Goal: Task Accomplishment & Management: Use online tool/utility

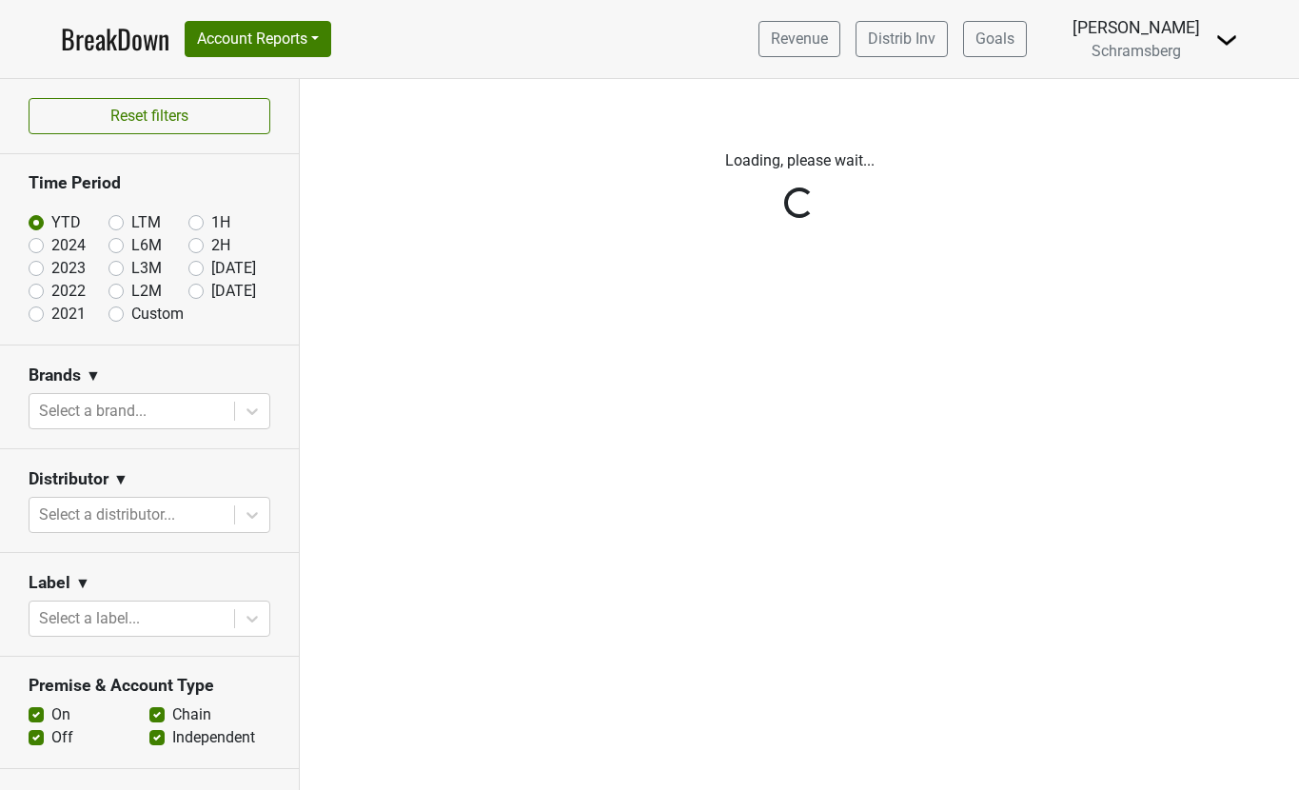
click at [1220, 35] on img at bounding box center [1227, 40] width 23 height 23
click at [1156, 132] on link "Logout" at bounding box center [1162, 138] width 150 height 30
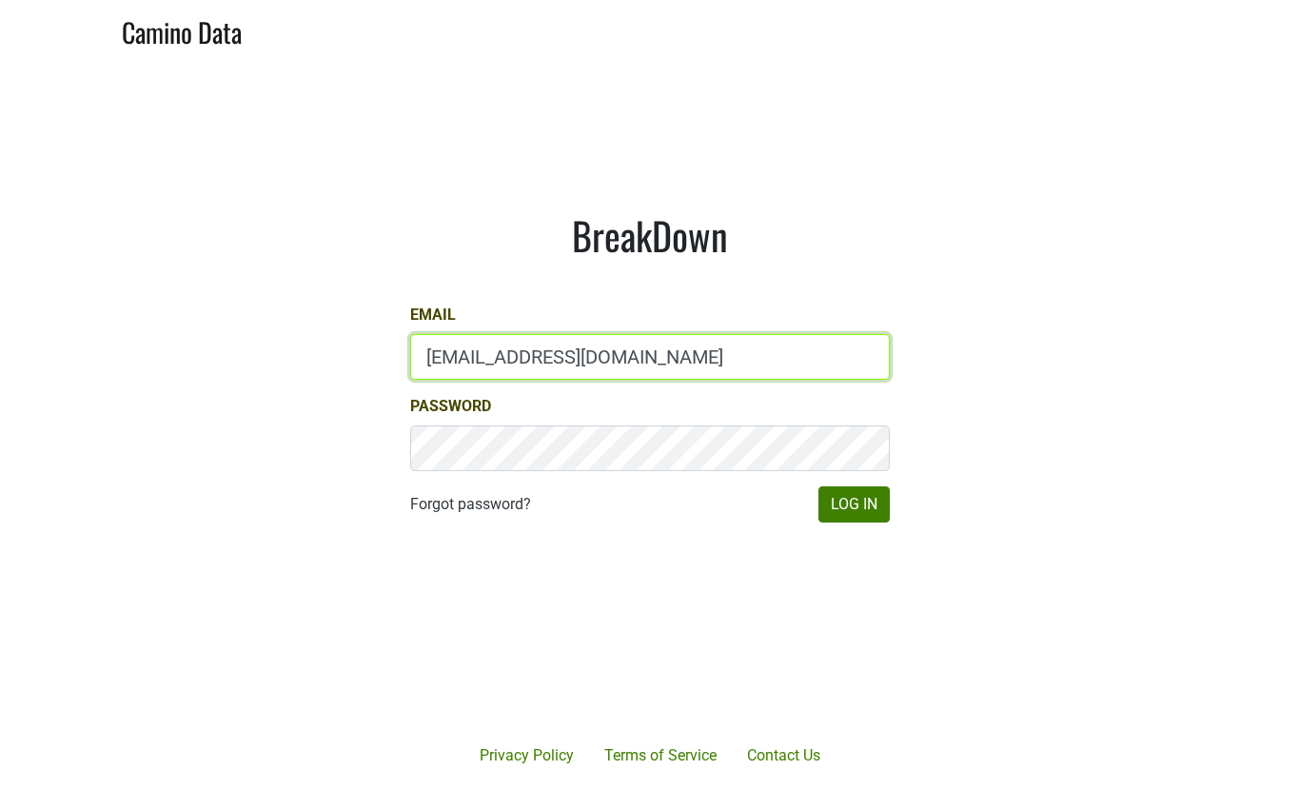
click at [463, 353] on input "[EMAIL_ADDRESS][DOMAIN_NAME]" at bounding box center [650, 357] width 480 height 46
type input "[PERSON_NAME][EMAIL_ADDRESS][DOMAIN_NAME]"
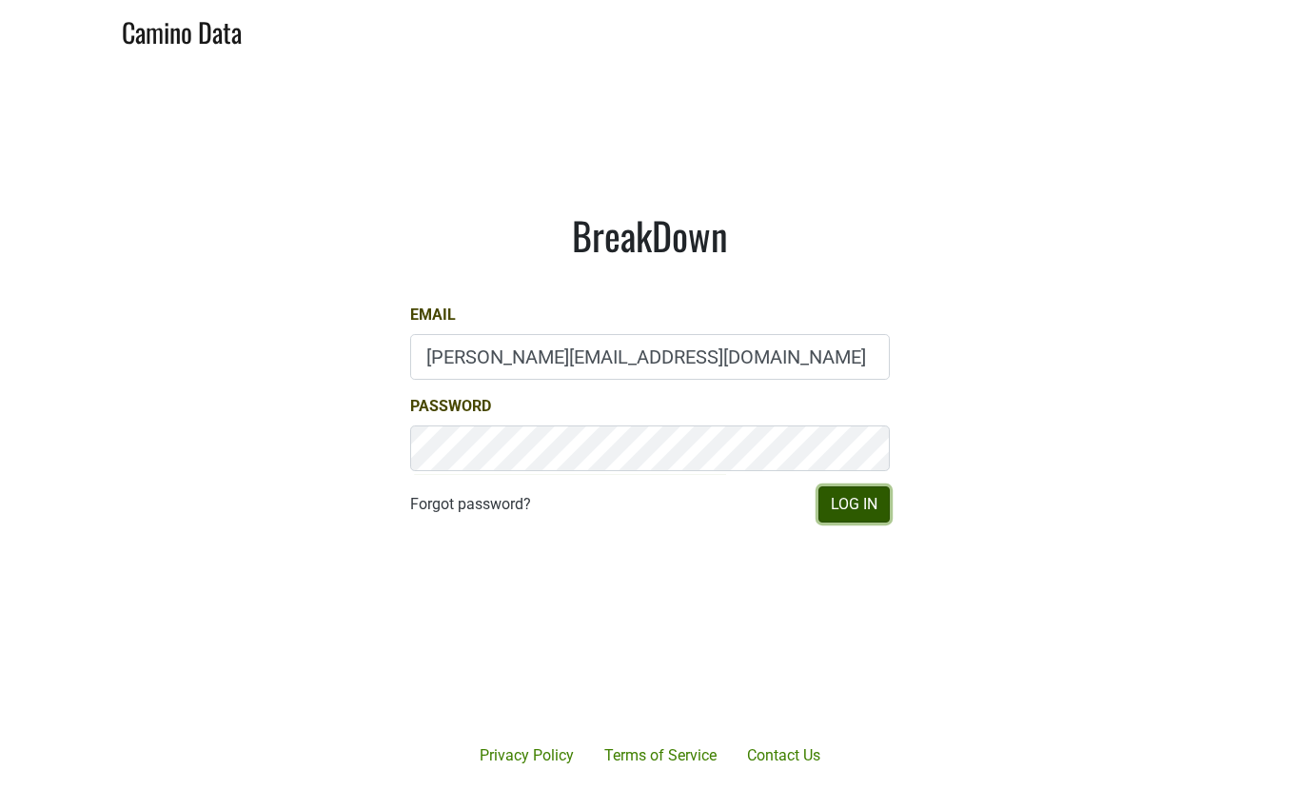
click at [876, 498] on button "Log In" at bounding box center [854, 504] width 71 height 36
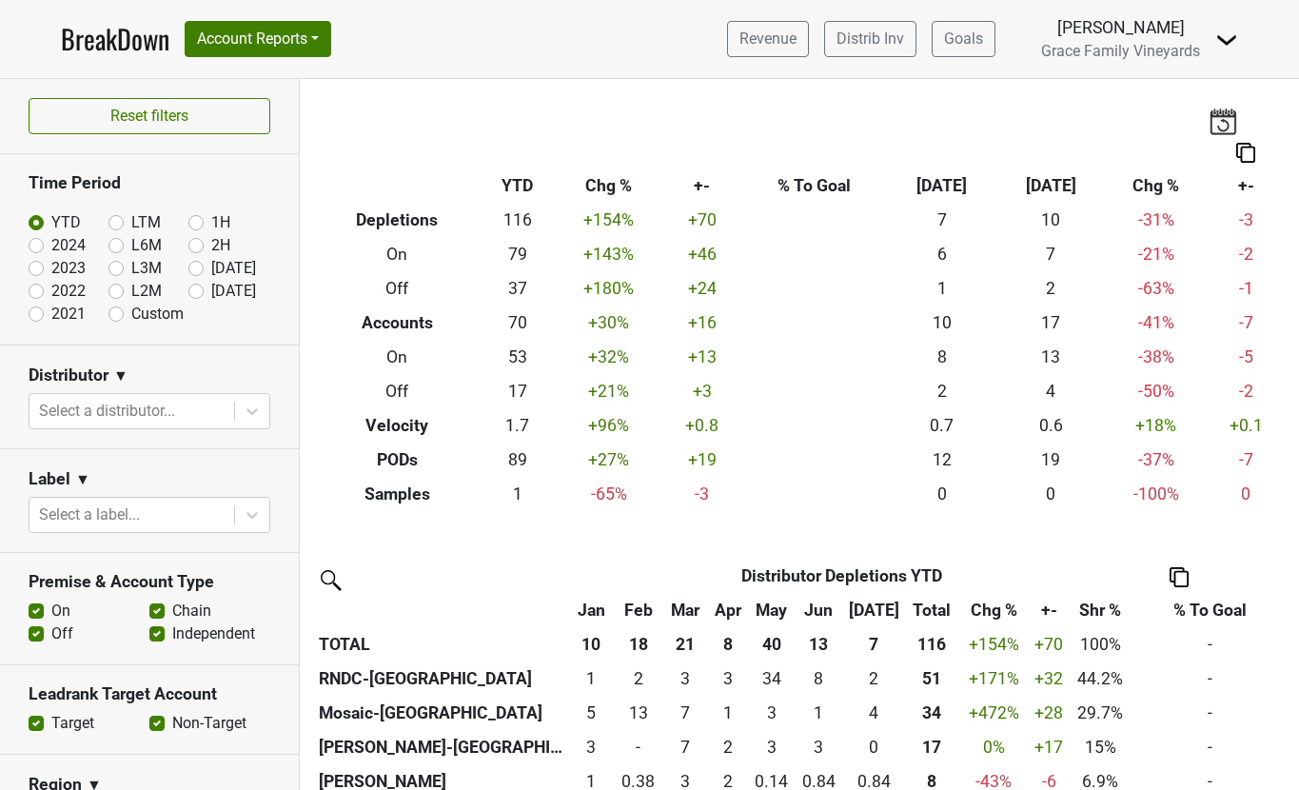
click at [1214, 125] on img at bounding box center [1223, 121] width 29 height 27
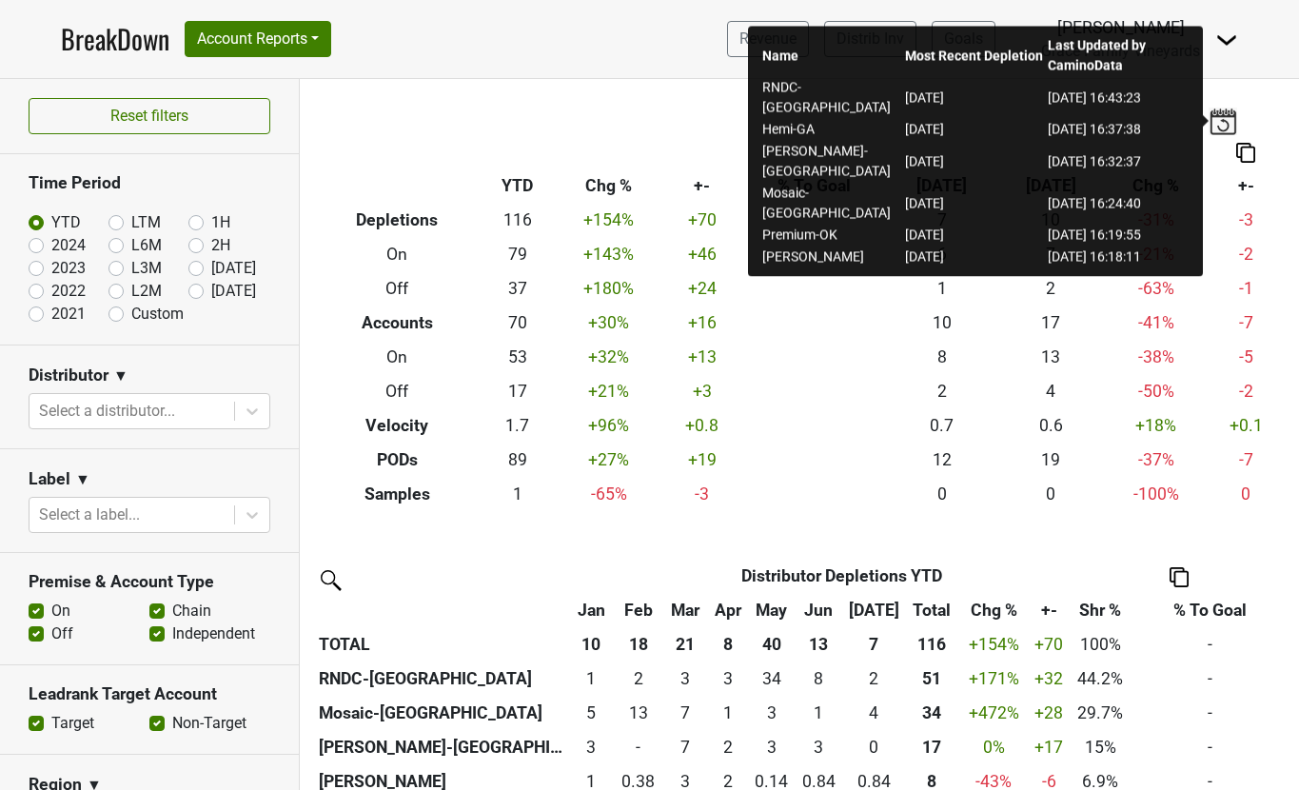
click at [464, 15] on nav "BreakDown Account Reports SuperRanker Map Award Progress Chain Compliance CRM N…" at bounding box center [650, 39] width 1208 height 78
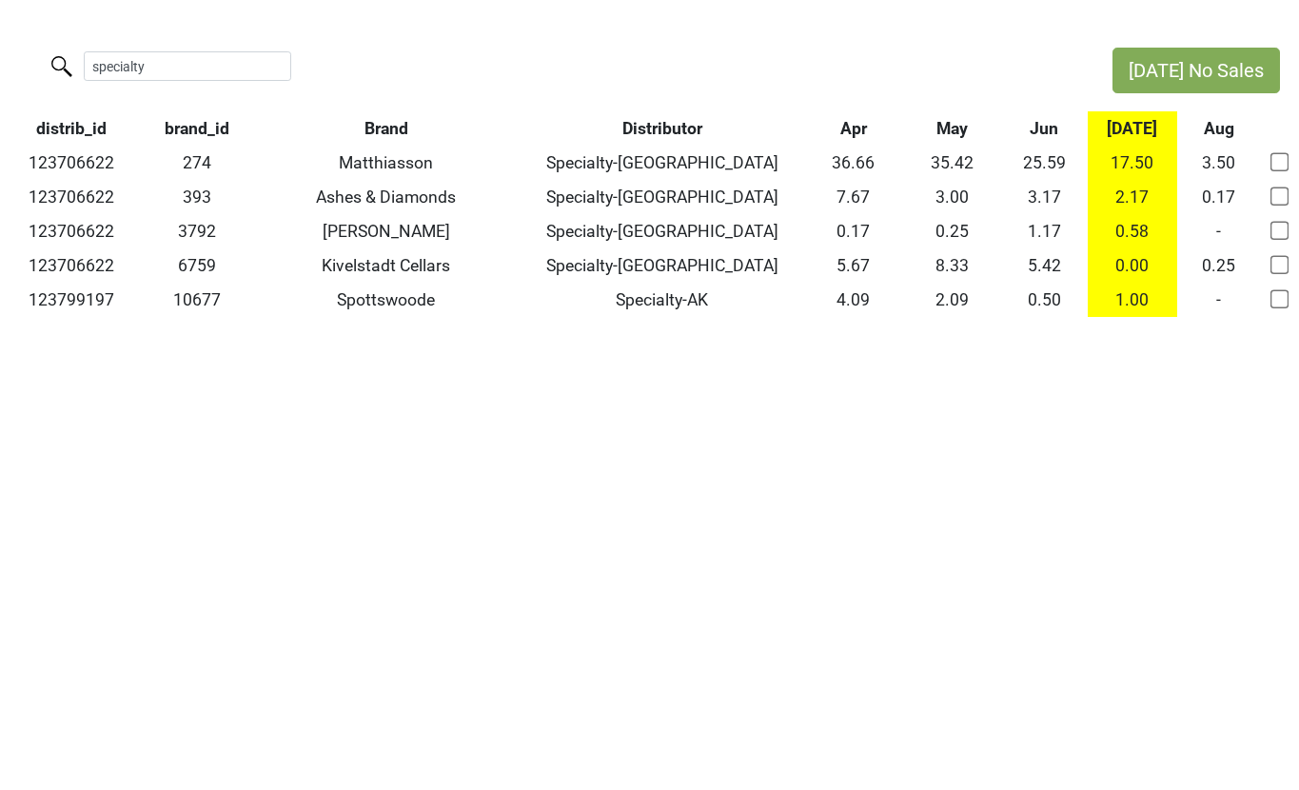
drag, startPoint x: 149, startPoint y: 67, endPoint x: 58, endPoint y: 52, distance: 92.5
click at [58, 52] on label "specialty" at bounding box center [150, 64] width 208 height 33
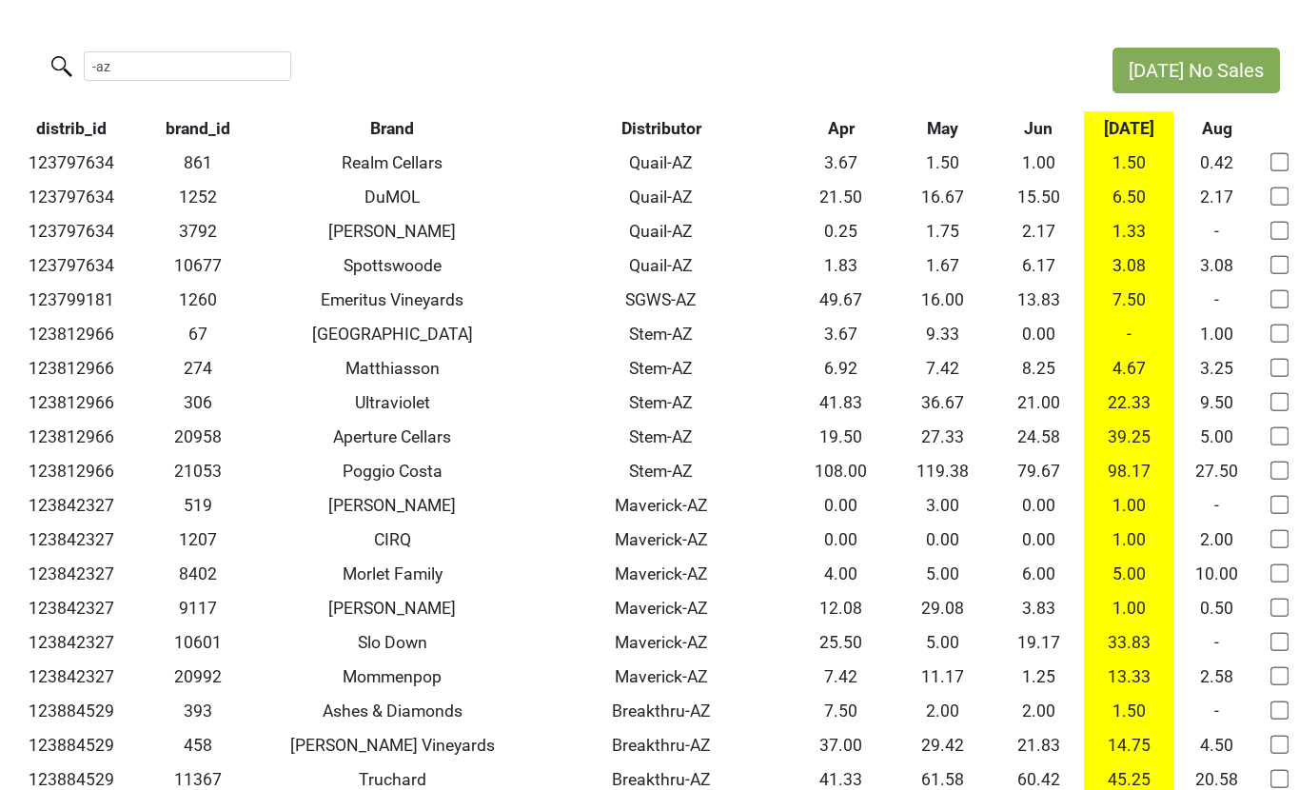
click at [148, 73] on input "-az" at bounding box center [188, 66] width 208 height 30
type input "-az"
click at [661, 123] on th "Distributor" at bounding box center [661, 128] width 258 height 34
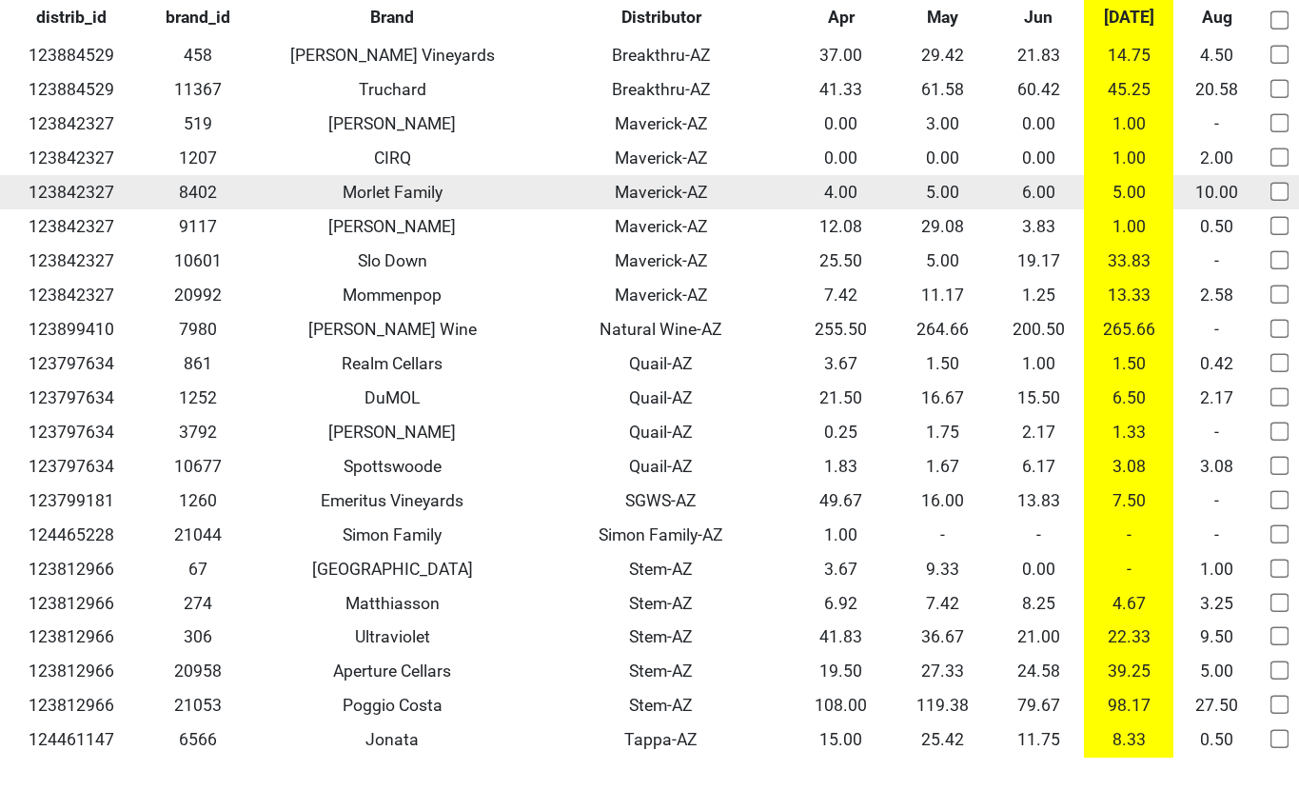
scroll to position [191, 0]
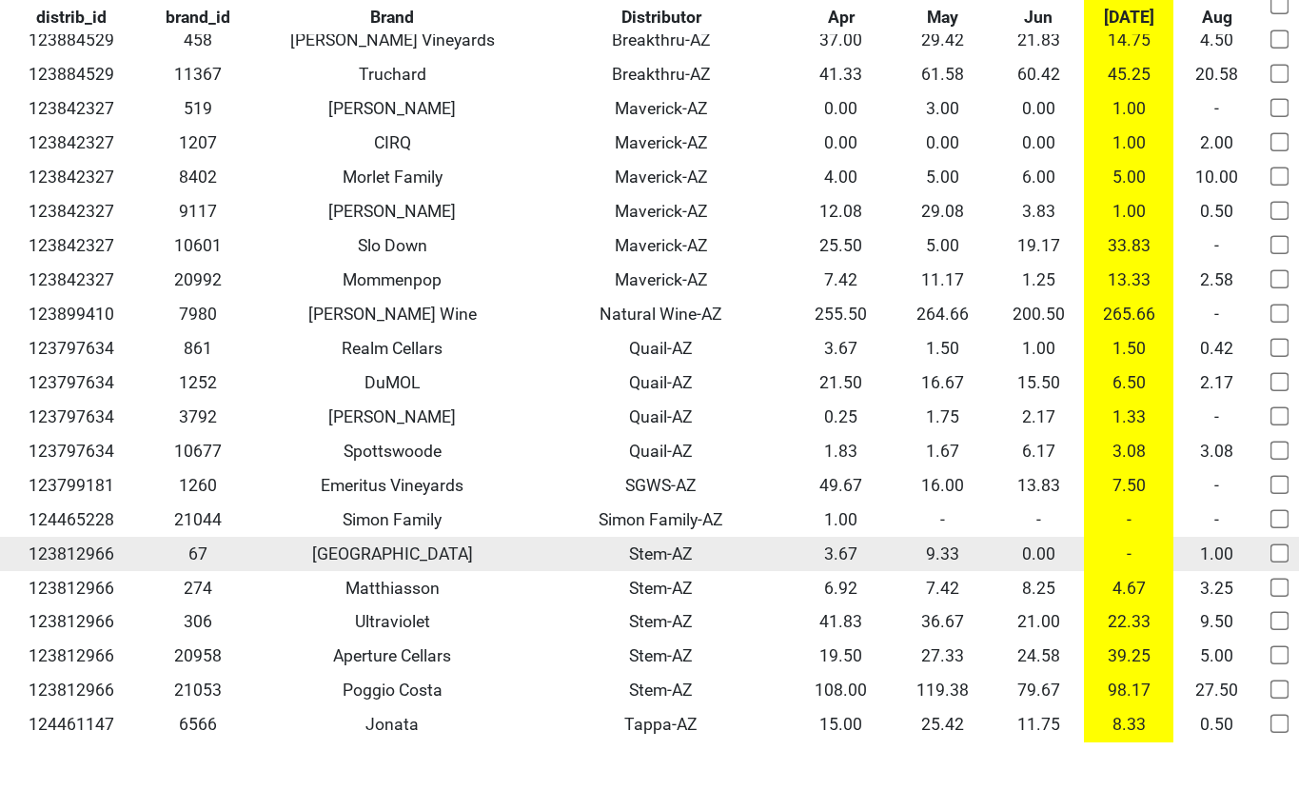
click at [643, 556] on td "Stem-AZ" at bounding box center [661, 554] width 258 height 34
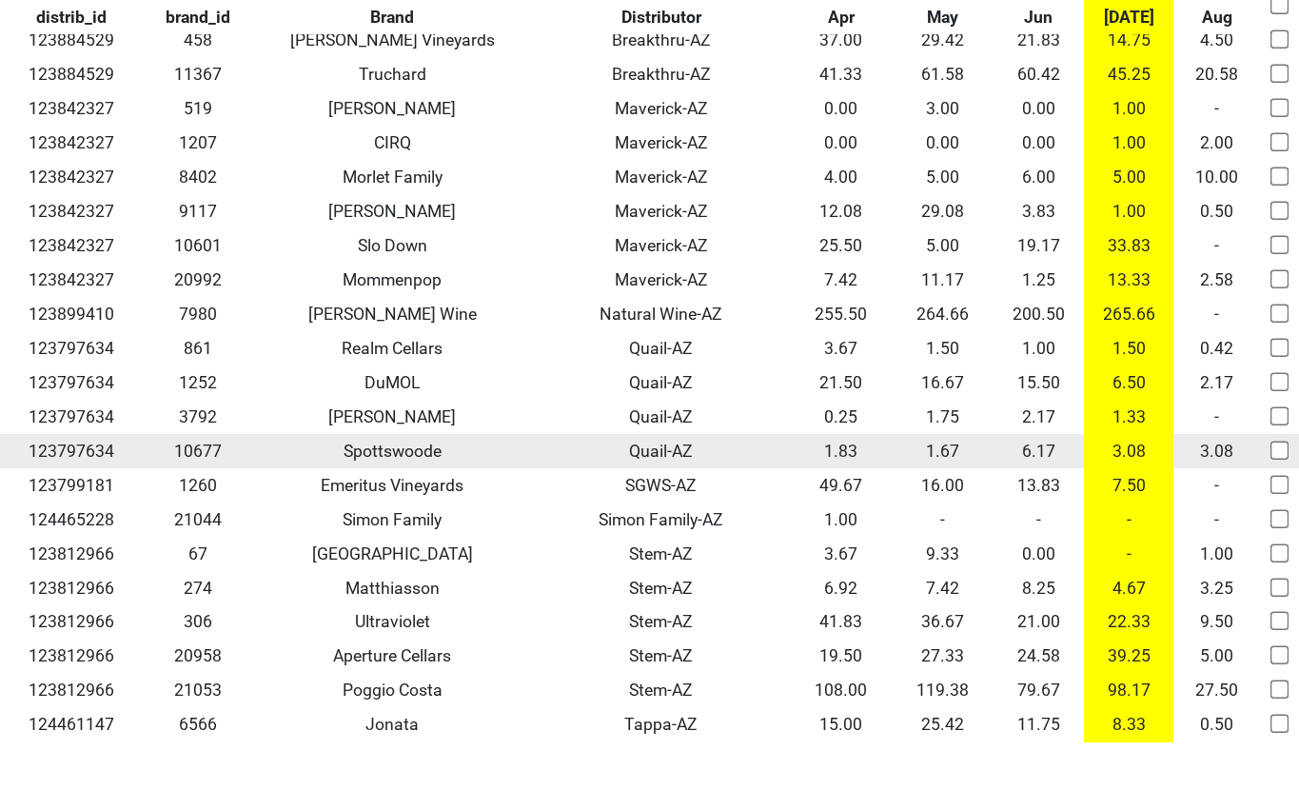
click at [643, 445] on td "Quail-AZ" at bounding box center [661, 451] width 258 height 34
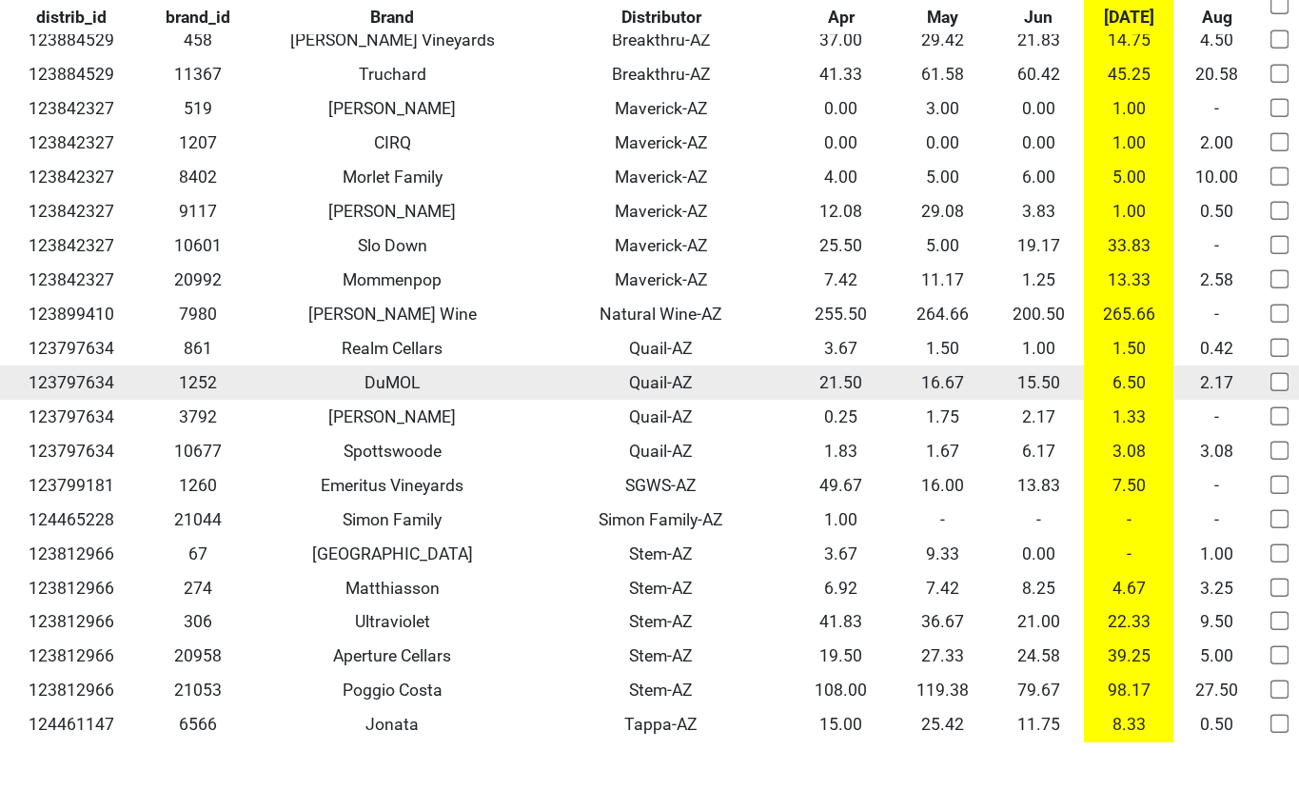
click at [652, 382] on td "Quail-AZ" at bounding box center [661, 383] width 258 height 34
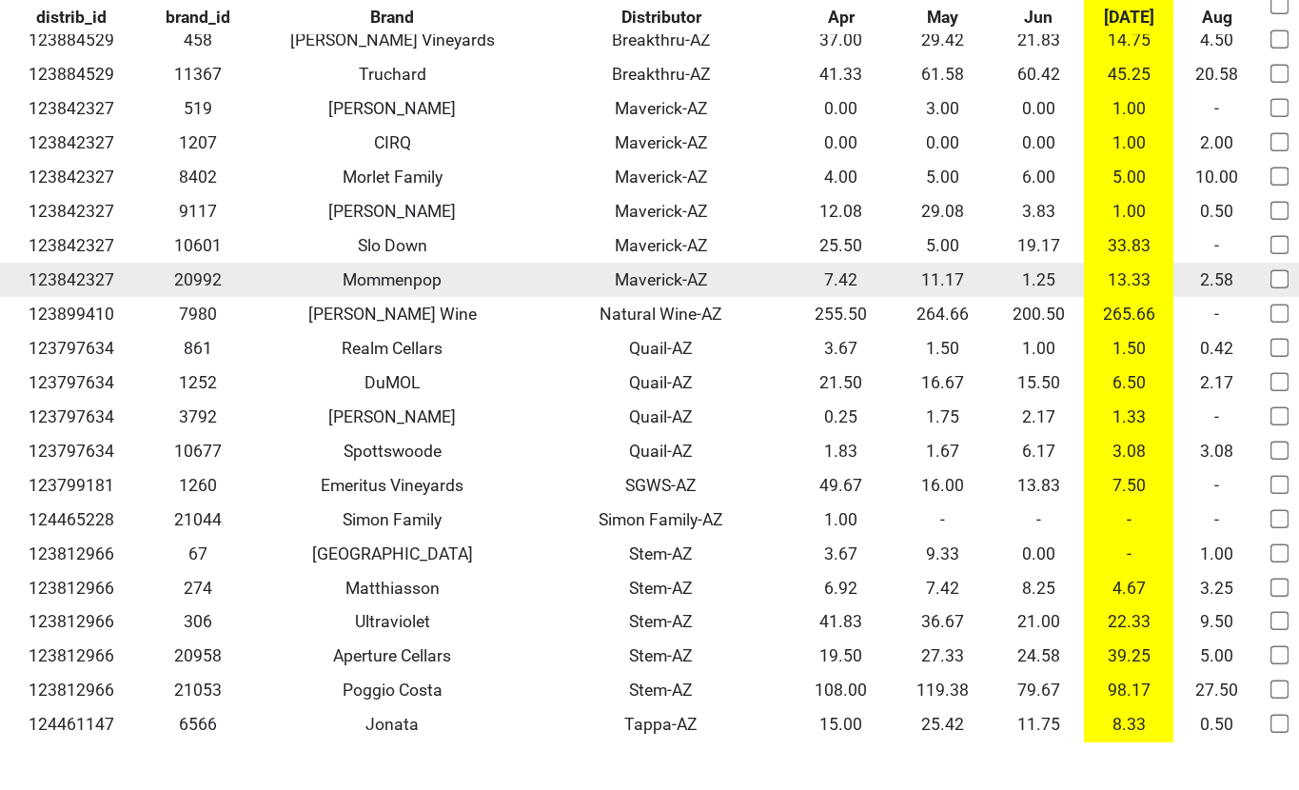
click at [651, 277] on td "Maverick-AZ" at bounding box center [661, 280] width 258 height 34
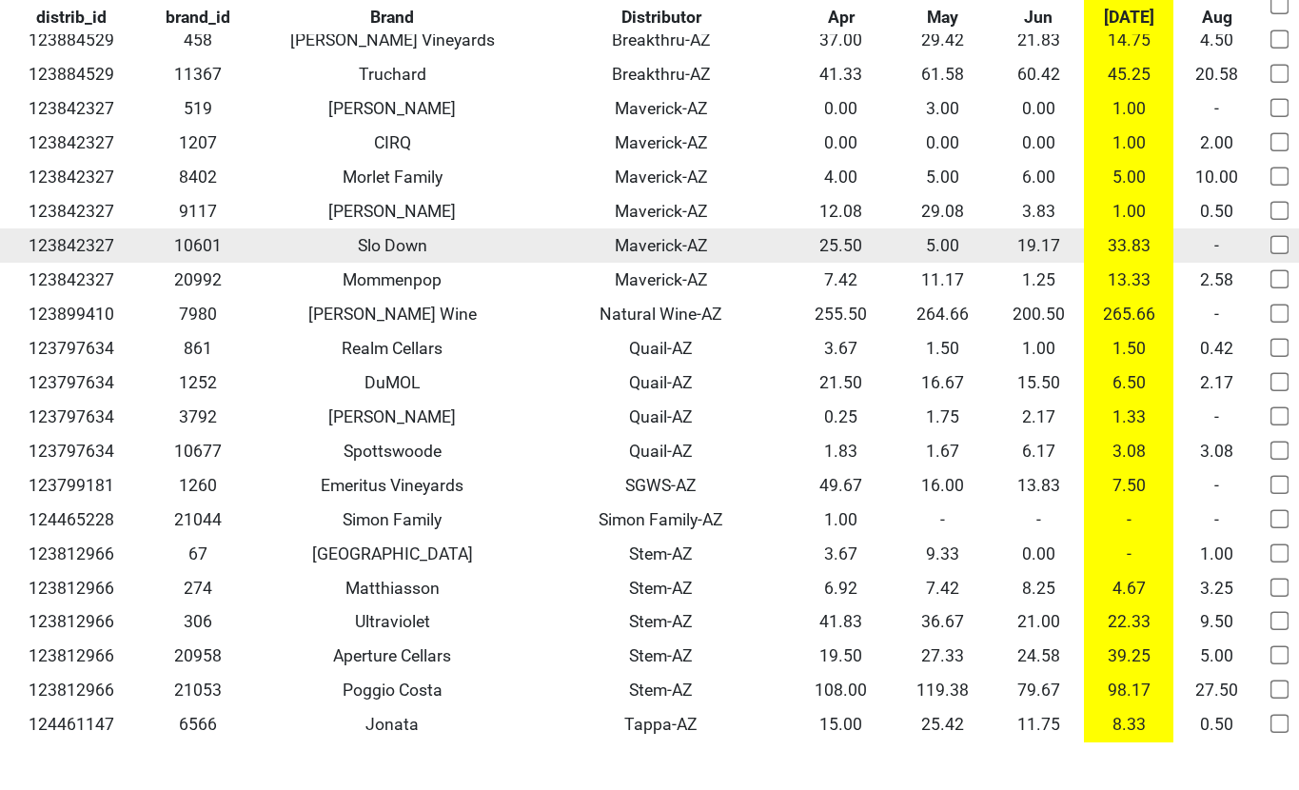
click at [647, 242] on td "Maverick-AZ" at bounding box center [661, 245] width 258 height 34
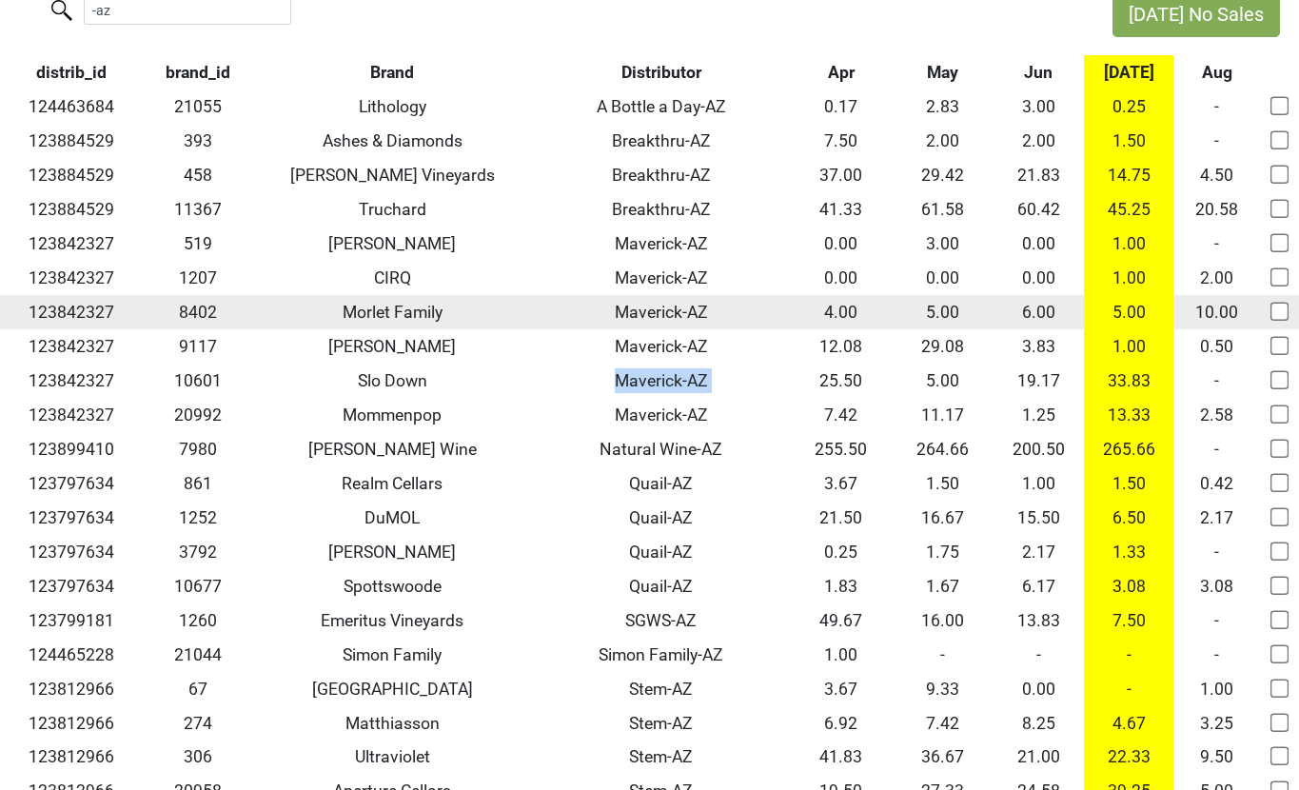
scroll to position [0, 0]
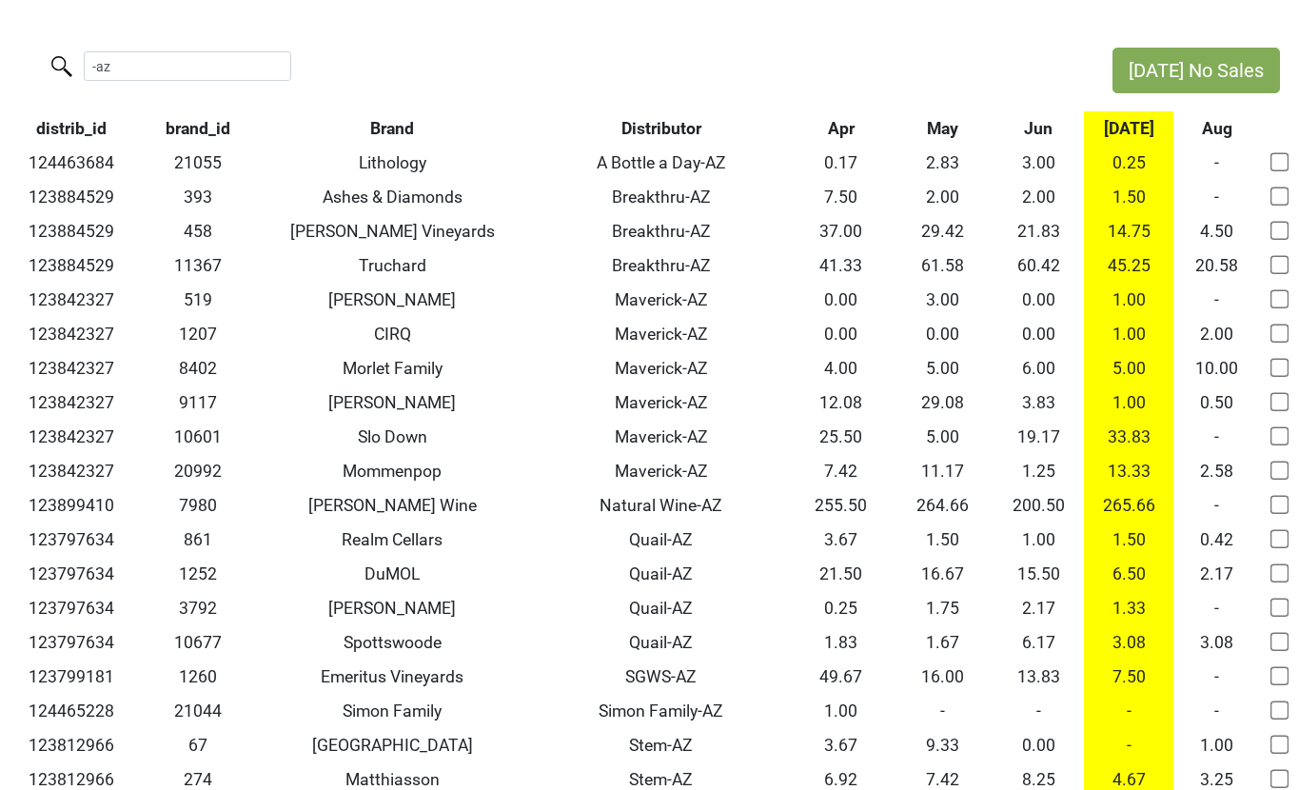
click at [499, 59] on div "-az" at bounding box center [547, 68] width 1094 height 41
click at [481, 59] on div "-az" at bounding box center [547, 68] width 1094 height 41
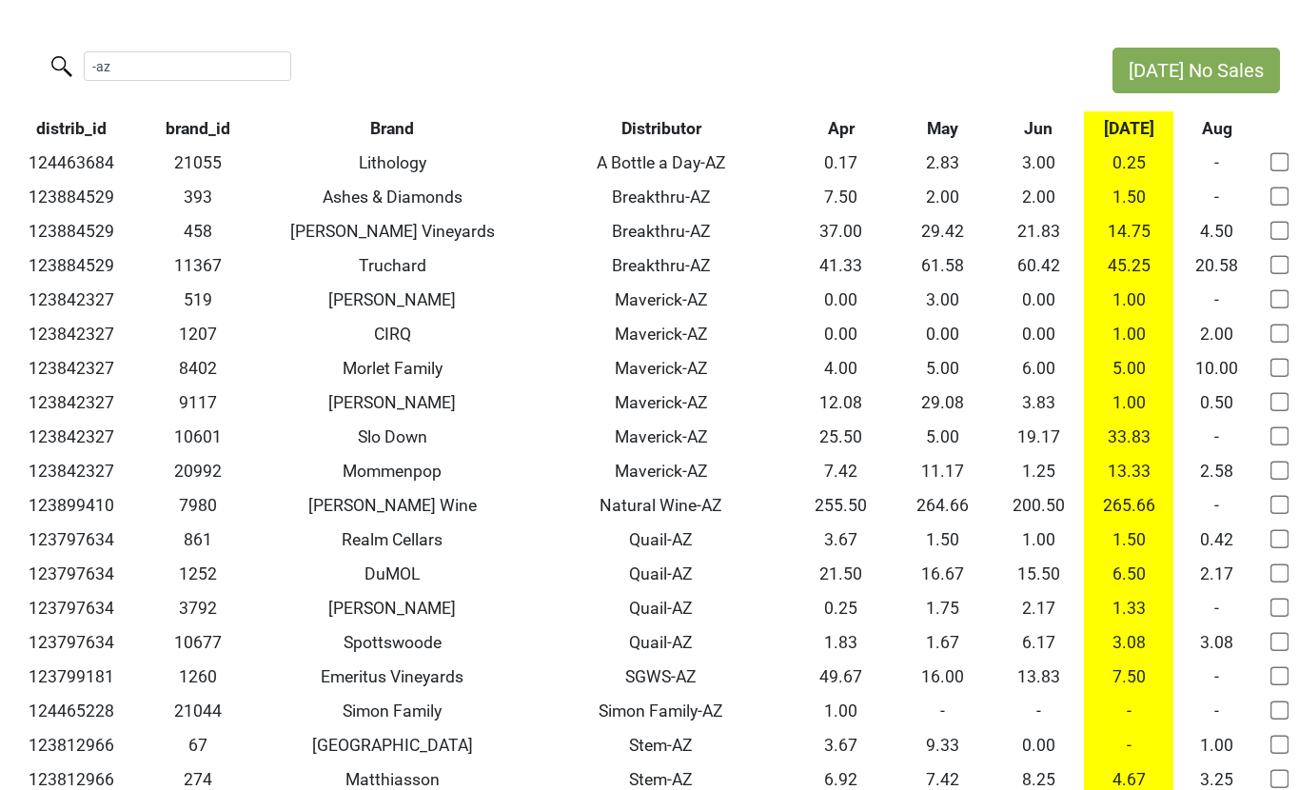
click at [457, 90] on div "-az distrib_id brand_id Brand Distributor Apr May Jun [DATE] Aug 124463684 2105…" at bounding box center [649, 491] width 1299 height 886
click at [436, 76] on div "-az" at bounding box center [547, 68] width 1094 height 41
click at [397, 90] on div "-az distrib_id brand_id Brand Distributor Apr May Jun [DATE] Aug 124463684 2105…" at bounding box center [649, 491] width 1299 height 886
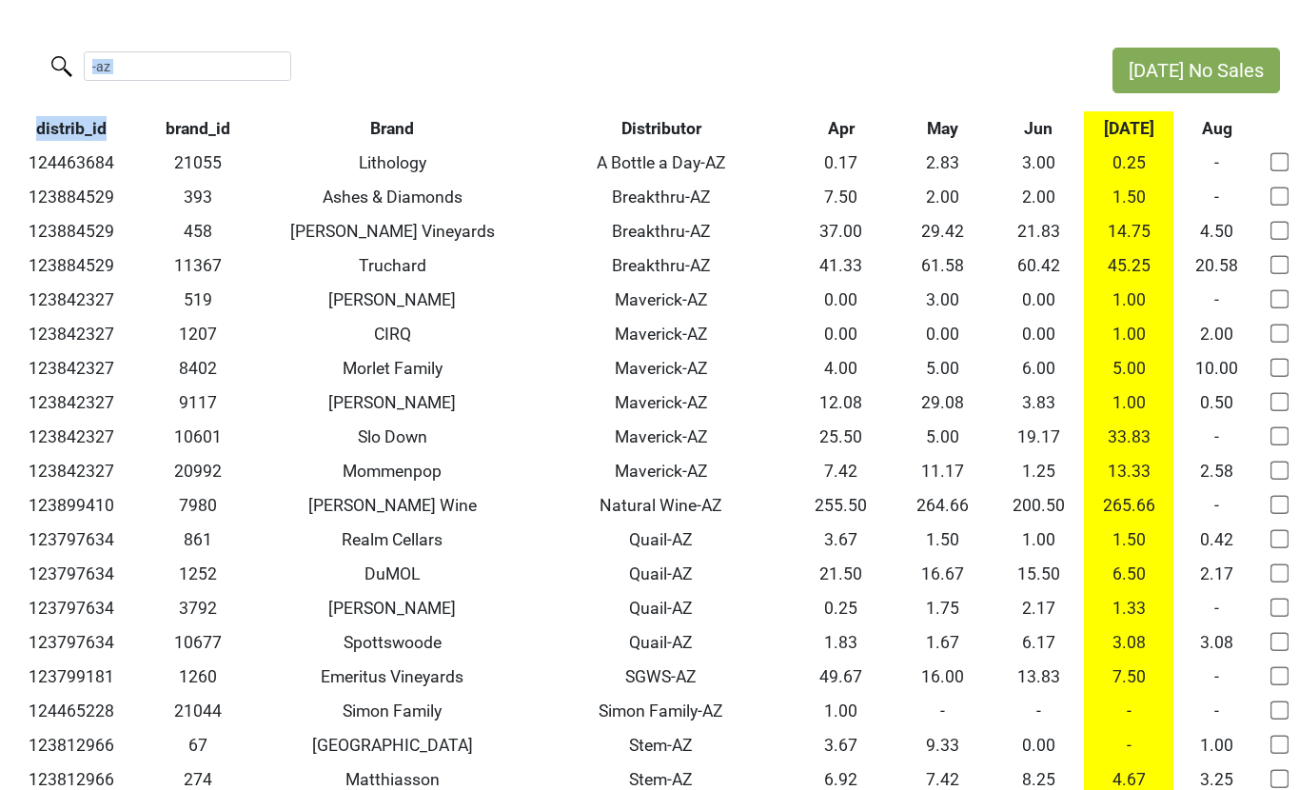
click at [397, 90] on div "-az distrib_id brand_id Brand Distributor Apr May Jun [DATE] Aug 124463684 2105…" at bounding box center [649, 491] width 1299 height 886
click at [425, 77] on div "-az" at bounding box center [547, 68] width 1094 height 41
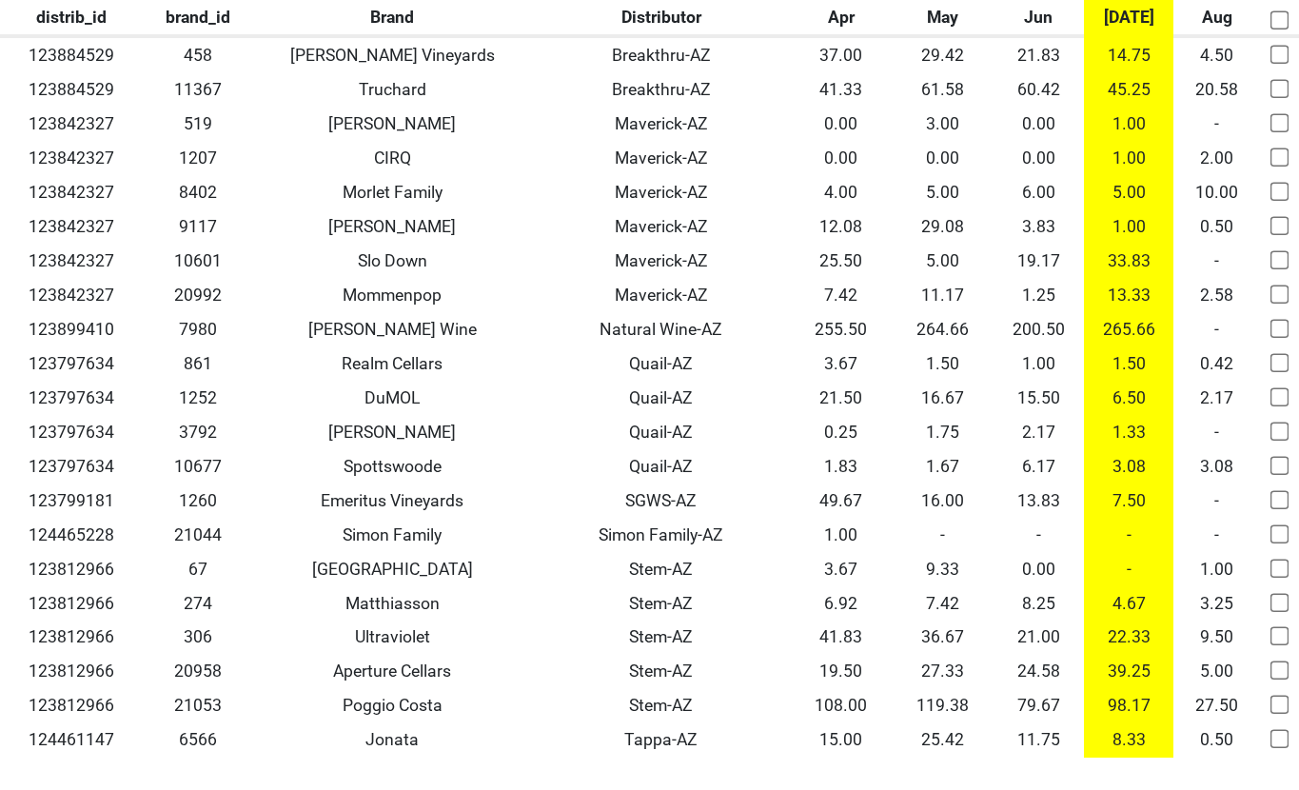
scroll to position [191, 0]
